Goal: Go to known website: Access a specific website the user already knows

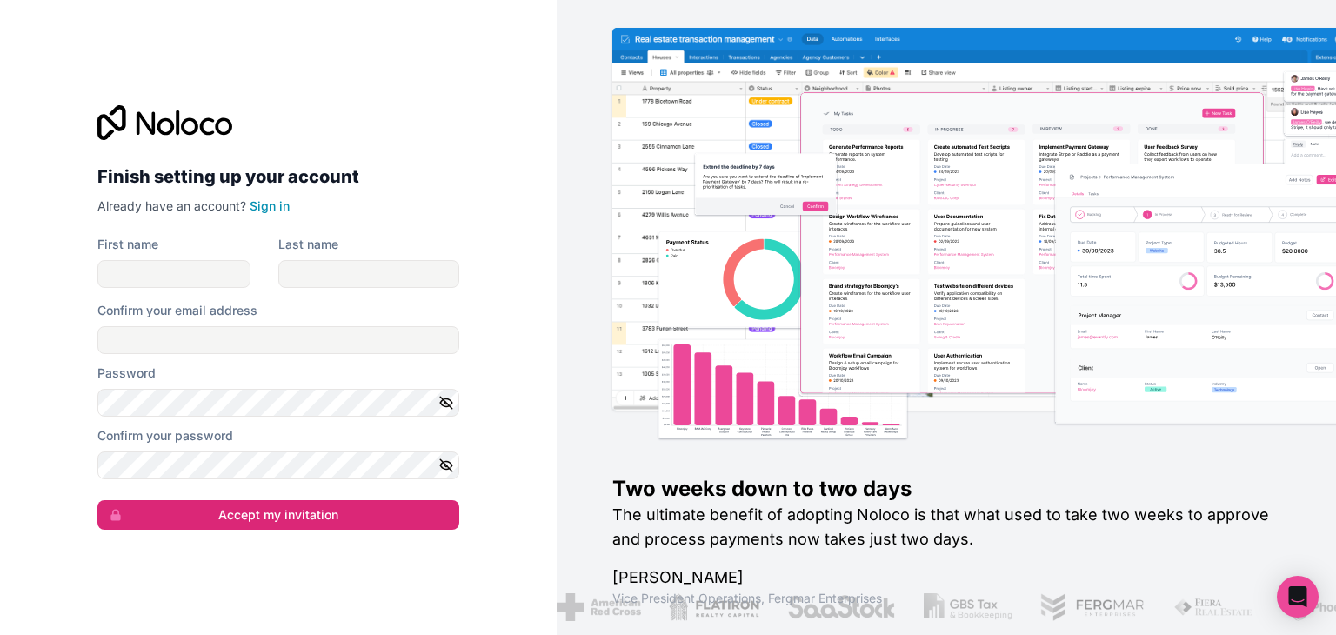
click at [200, 255] on div "First name" at bounding box center [173, 262] width 153 height 52
click at [283, 204] on link "Sign in" at bounding box center [270, 205] width 40 height 15
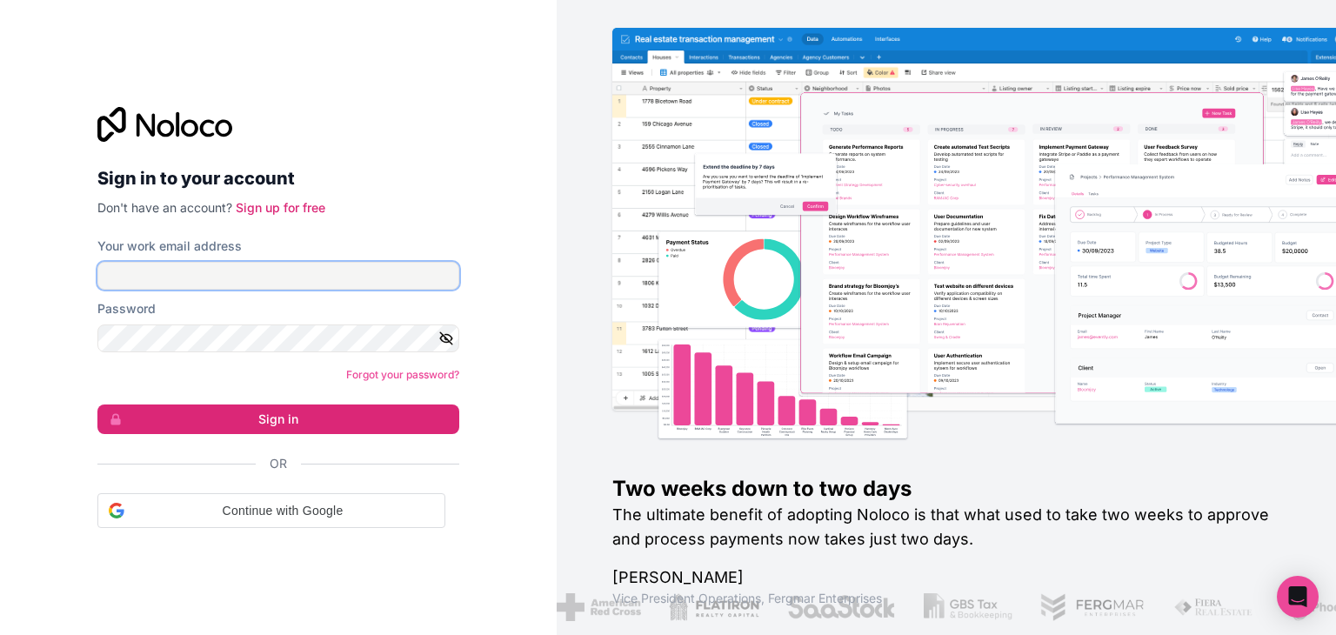
type input "**********"
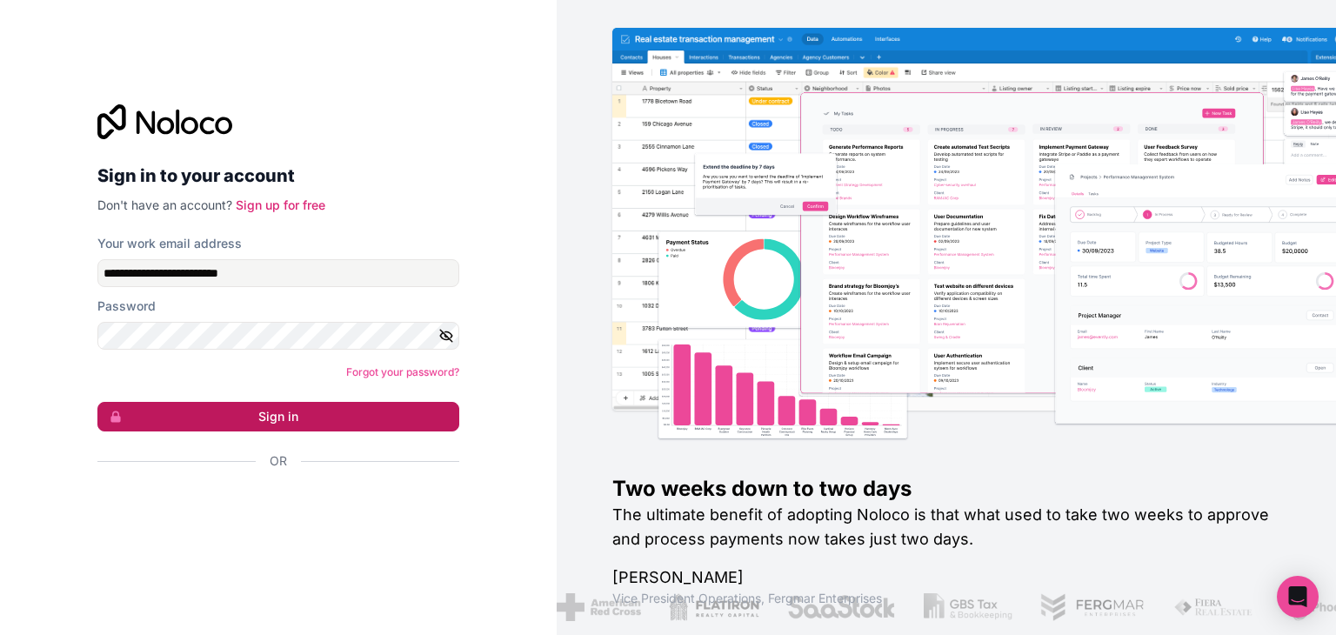
click at [327, 410] on button "Sign in" at bounding box center [278, 417] width 362 height 30
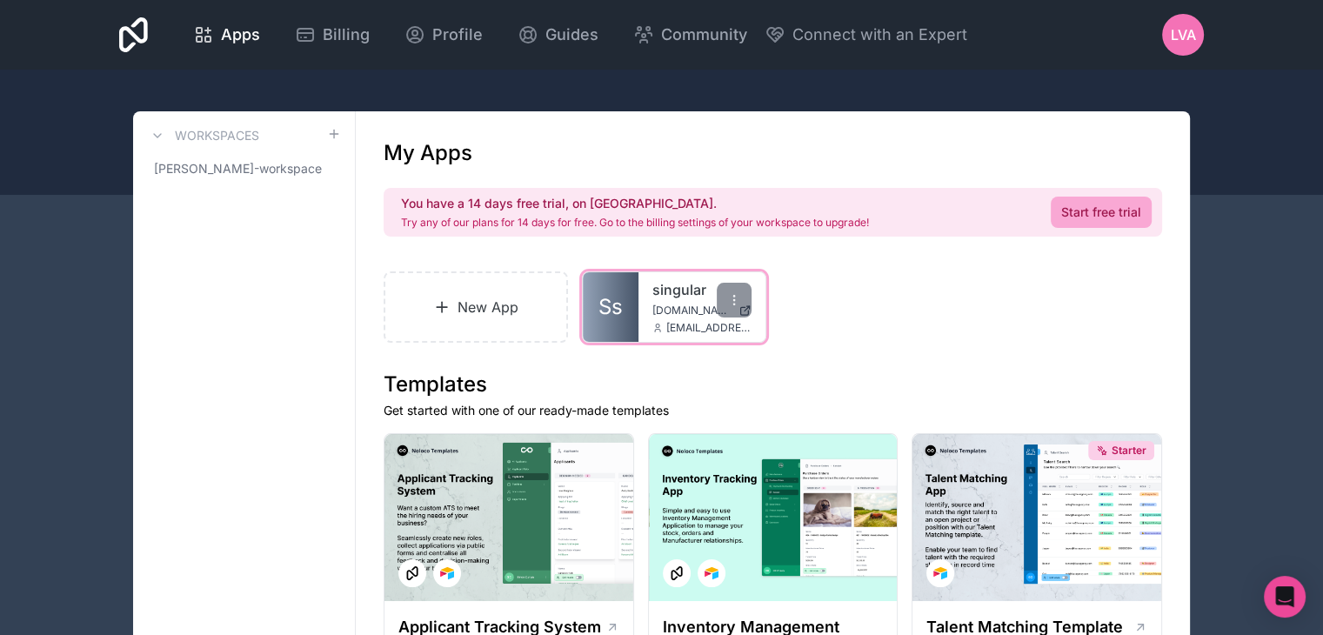
click at [682, 328] on span "[EMAIL_ADDRESS][DOMAIN_NAME]" at bounding box center [708, 328] width 85 height 14
click at [612, 313] on span "Ss" at bounding box center [611, 307] width 24 height 28
